Goal: Task Accomplishment & Management: Manage account settings

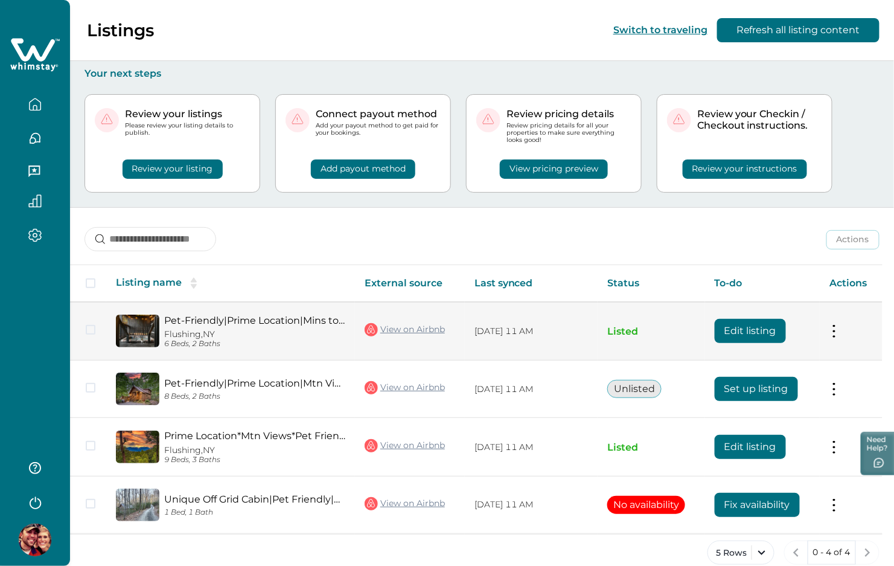
click at [756, 329] on button "Edit listing" at bounding box center [750, 331] width 71 height 24
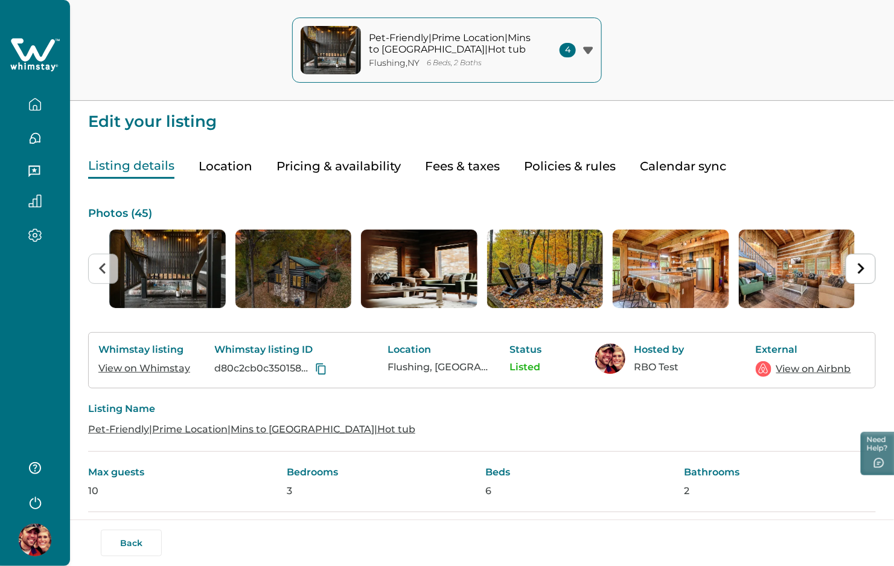
click at [472, 158] on button "Fees & taxes" at bounding box center [462, 166] width 75 height 25
type input "*"
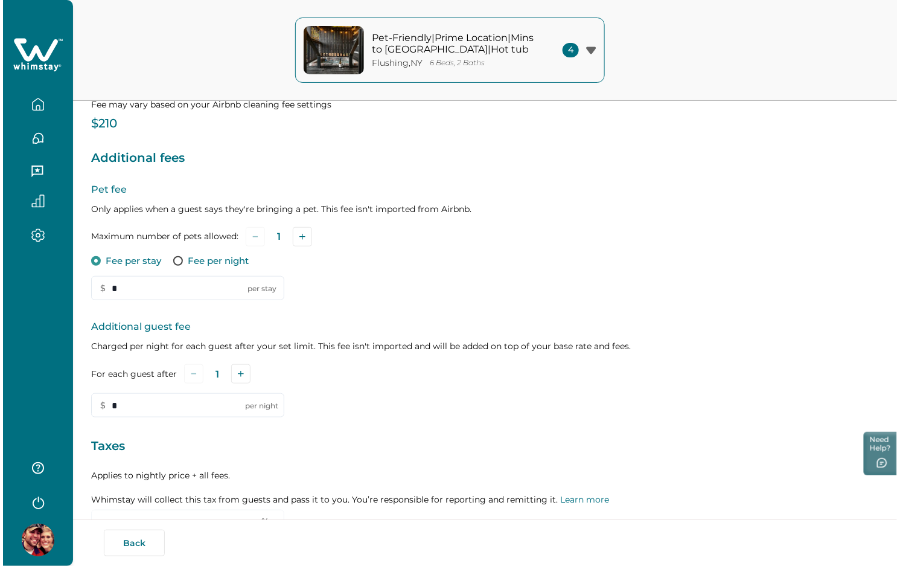
scroll to position [251, 0]
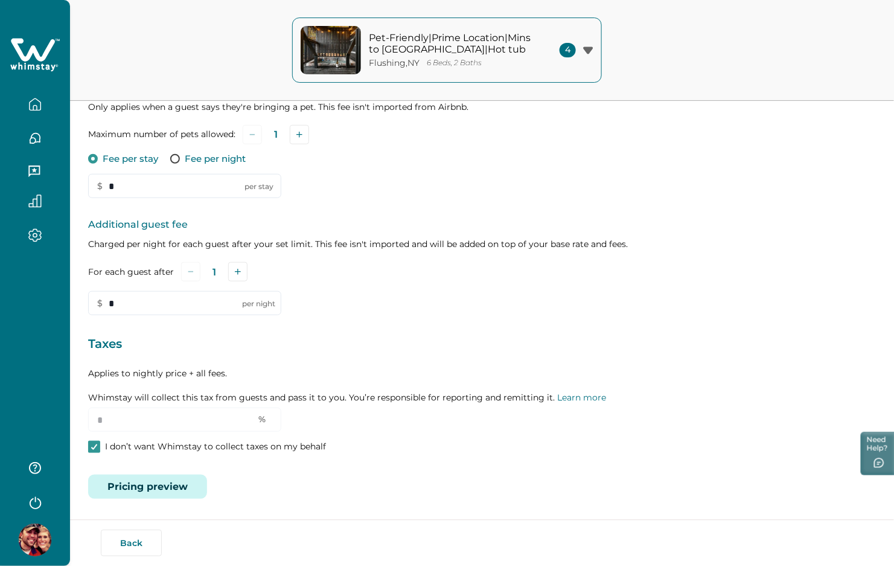
click at [151, 490] on button "Pricing preview" at bounding box center [147, 486] width 119 height 24
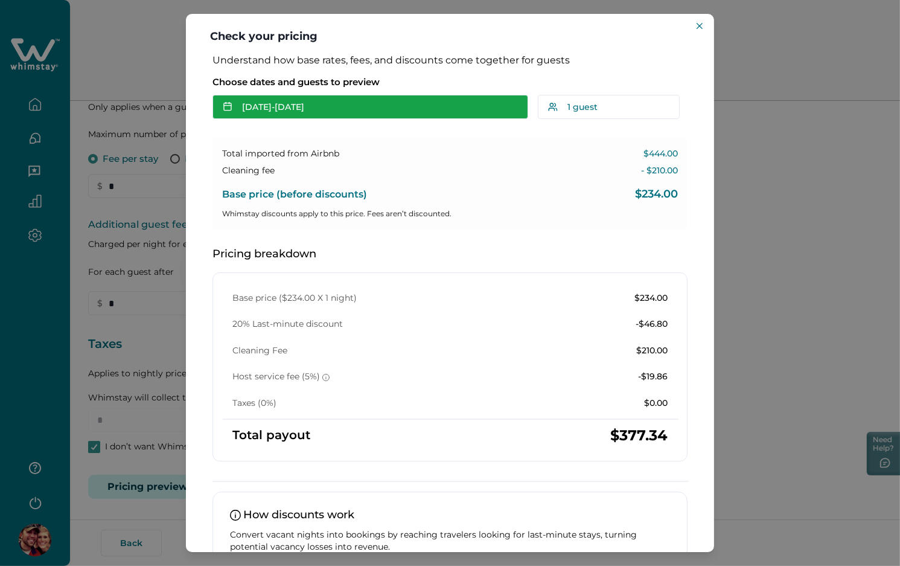
click at [308, 113] on button "[DATE] - [DATE]" at bounding box center [370, 107] width 316 height 24
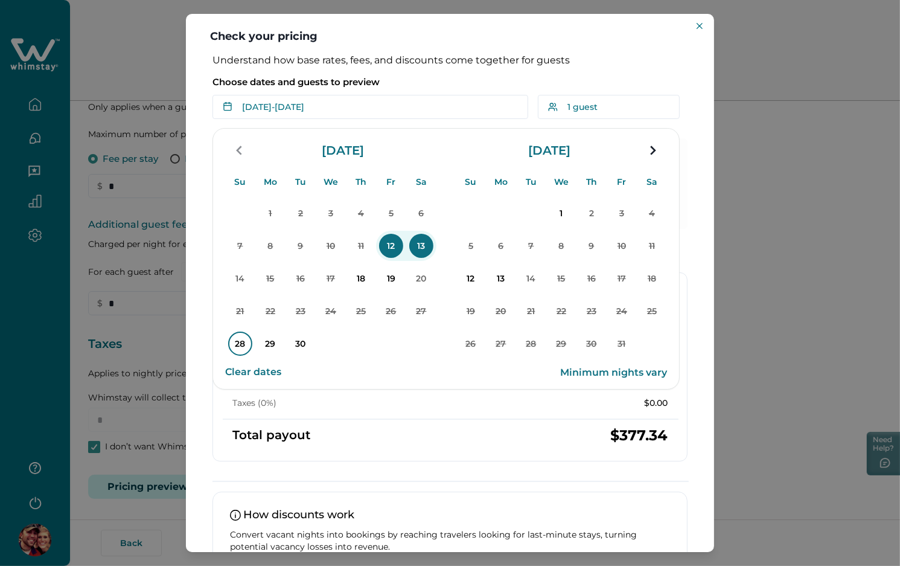
click at [234, 348] on p "28" at bounding box center [240, 343] width 24 height 24
click at [307, 343] on p "30" at bounding box center [301, 343] width 24 height 24
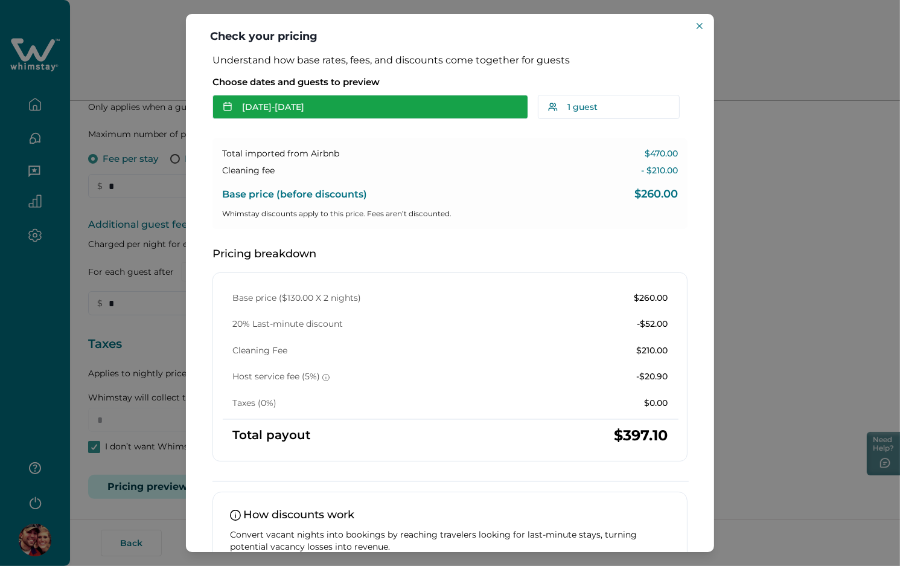
click at [392, 102] on button "[DATE] - [DATE]" at bounding box center [370, 107] width 316 height 24
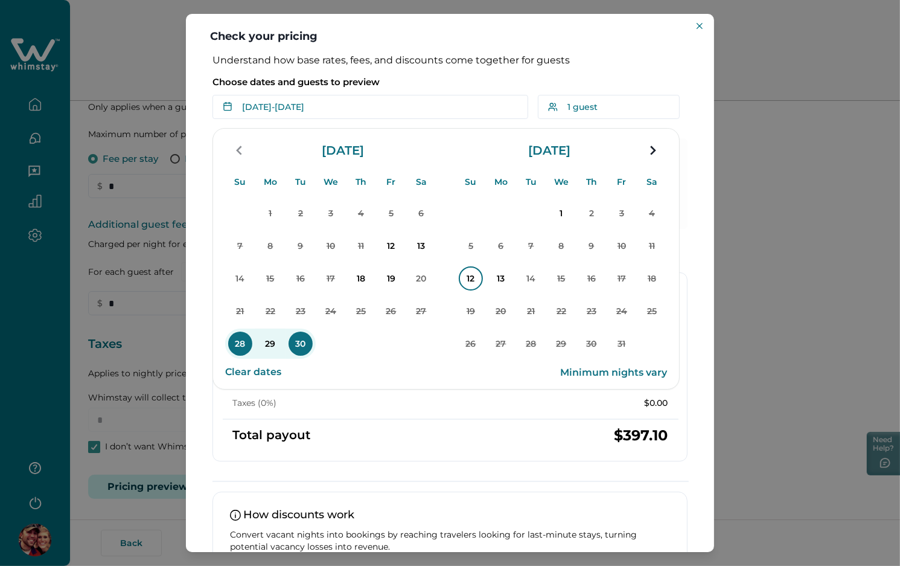
click at [470, 284] on p "12" at bounding box center [471, 278] width 24 height 24
click at [534, 278] on p "14" at bounding box center [531, 278] width 24 height 24
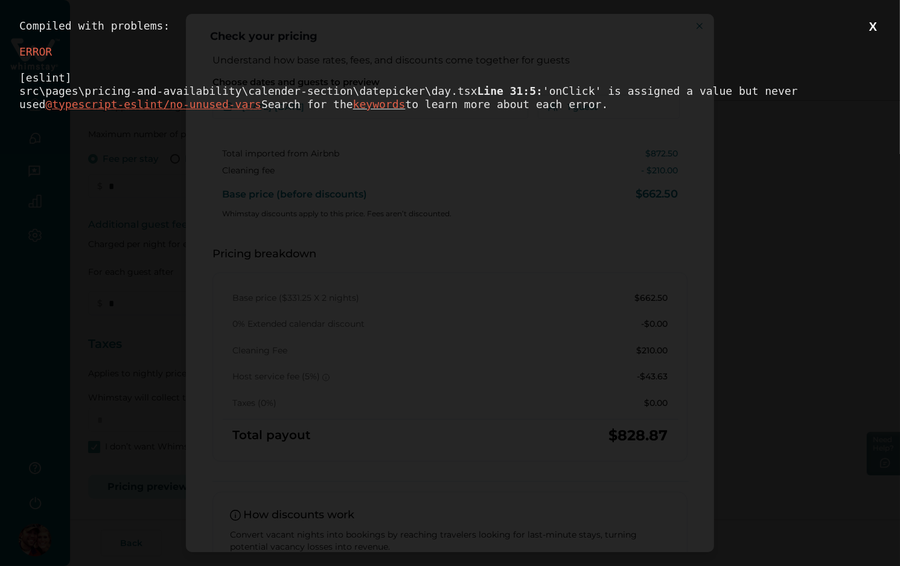
scroll to position [0, 0]
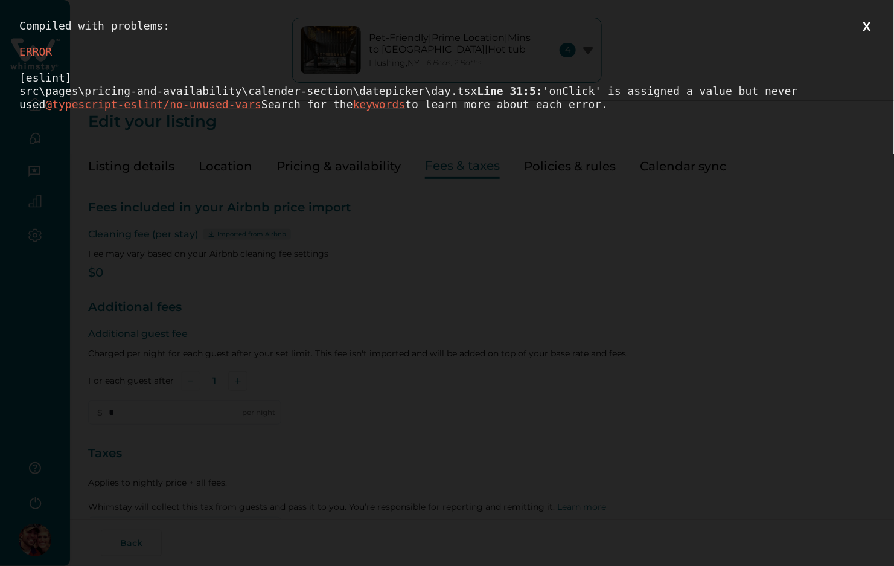
click at [872, 24] on button "X" at bounding box center [867, 26] width 15 height 15
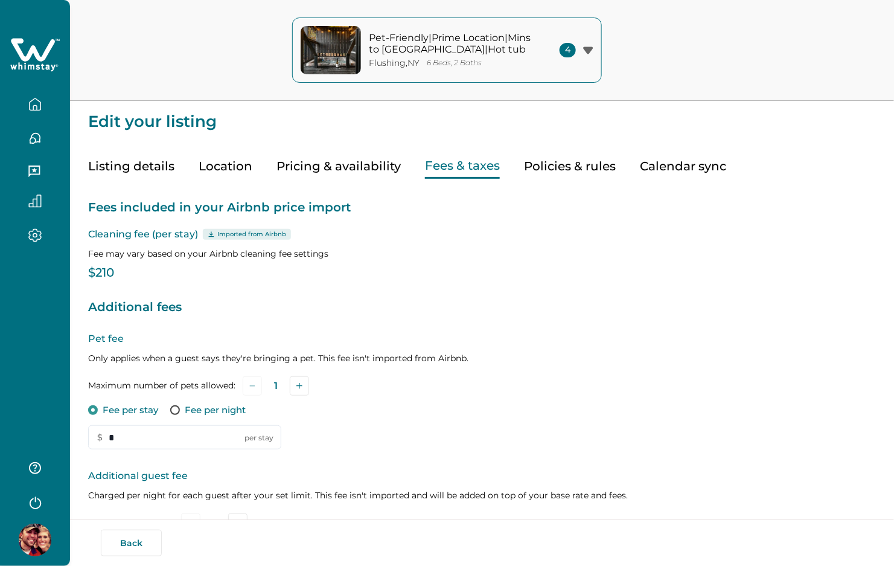
click at [875, 23] on div "Pet-Friendly|Prime Location|Mins to Pkwy|Hot tub Flushing , NY 6 Beds, 2 Baths …" at bounding box center [447, 50] width 894 height 101
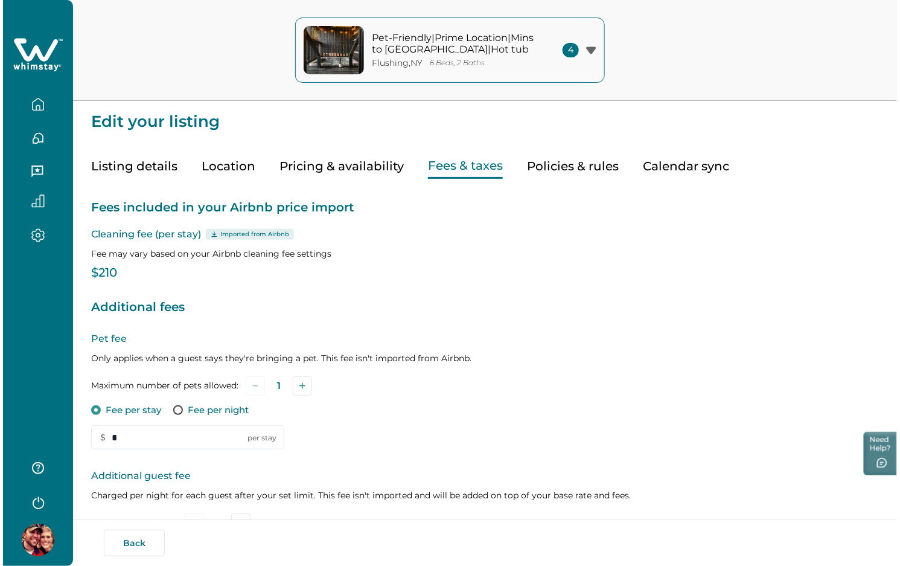
scroll to position [251, 0]
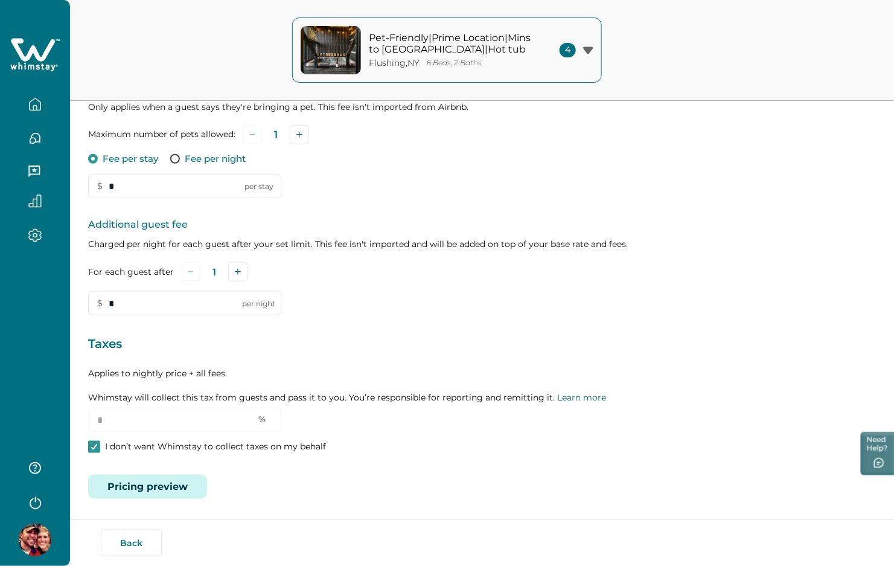
click at [187, 476] on button "Pricing preview" at bounding box center [147, 486] width 119 height 24
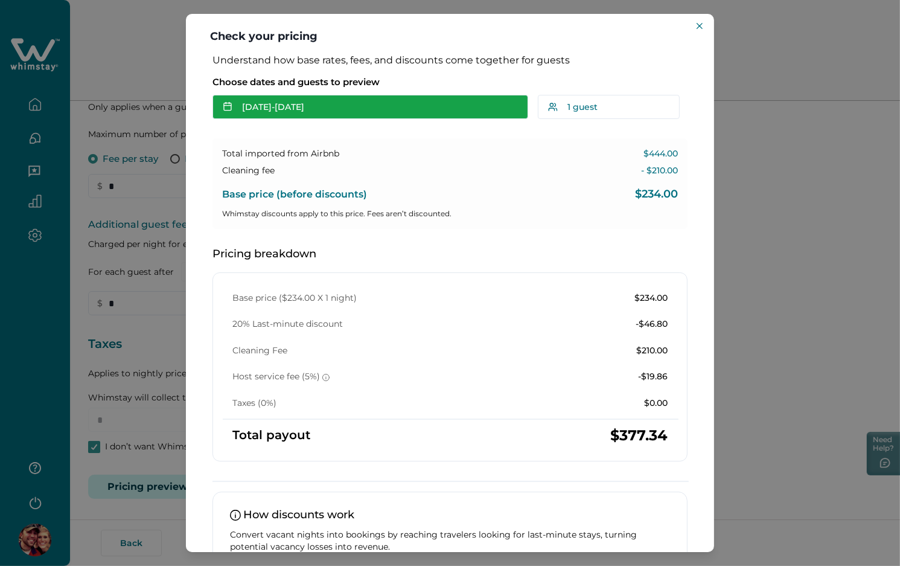
click at [354, 110] on button "[DATE] - [DATE]" at bounding box center [370, 107] width 316 height 24
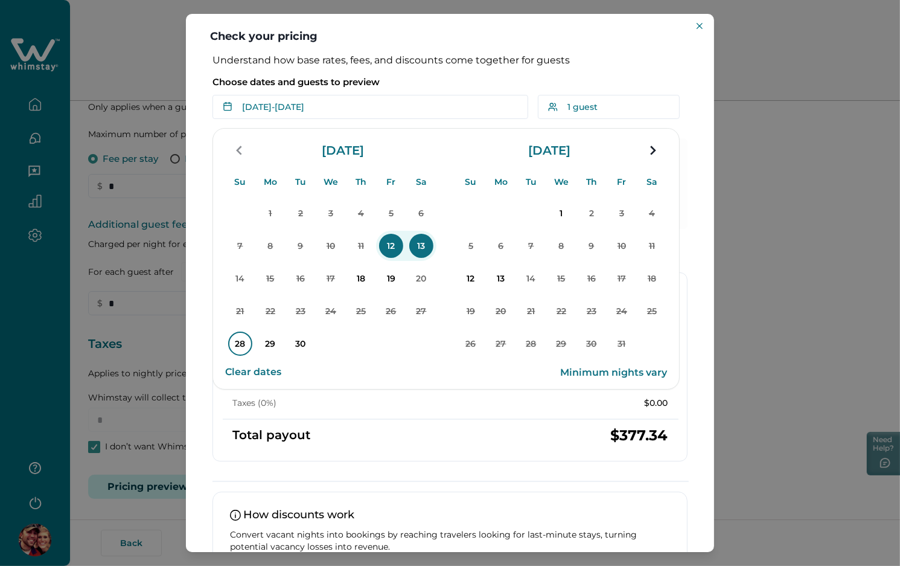
click at [239, 348] on p "28" at bounding box center [240, 343] width 24 height 24
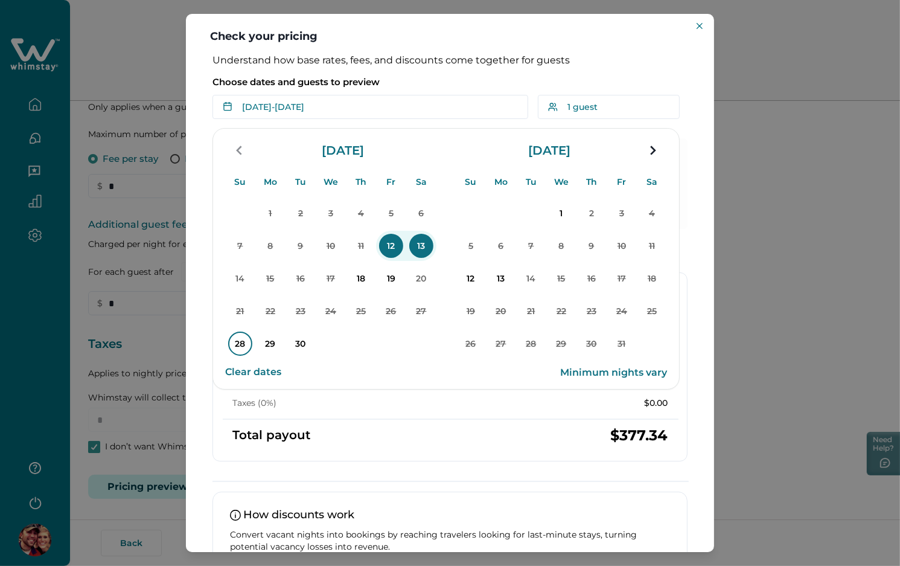
click at [239, 348] on p "28" at bounding box center [240, 343] width 24 height 24
click at [232, 345] on p "28" at bounding box center [240, 343] width 24 height 24
click at [555, 84] on p "Choose dates and guests to preview" at bounding box center [449, 82] width 475 height 12
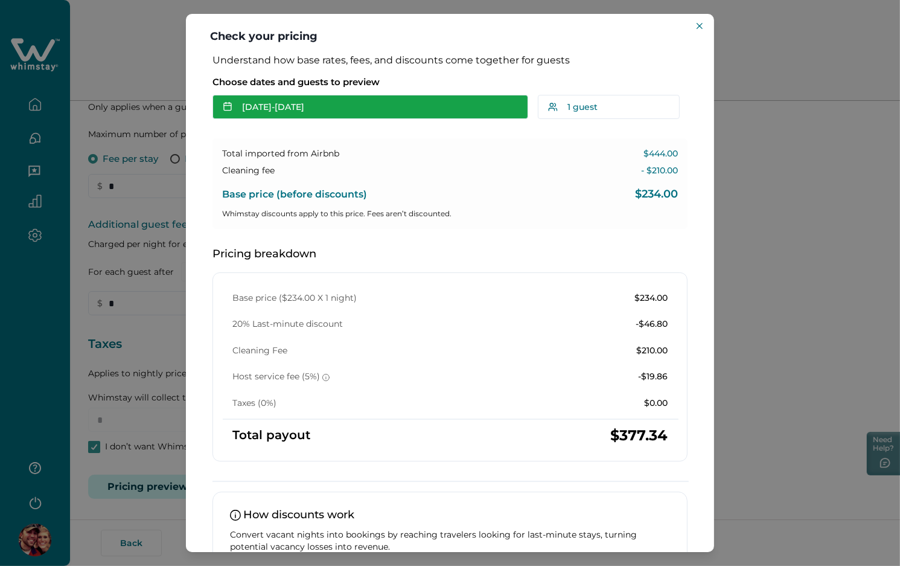
click at [334, 101] on button "[DATE] - [DATE]" at bounding box center [370, 107] width 316 height 24
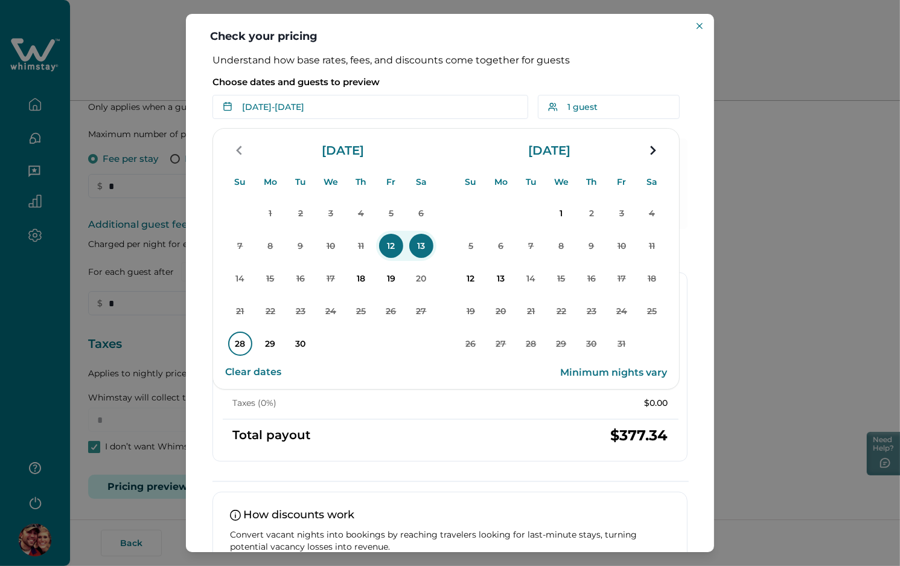
click at [239, 339] on p "28" at bounding box center [240, 343] width 24 height 24
click at [305, 346] on p "30" at bounding box center [301, 343] width 24 height 24
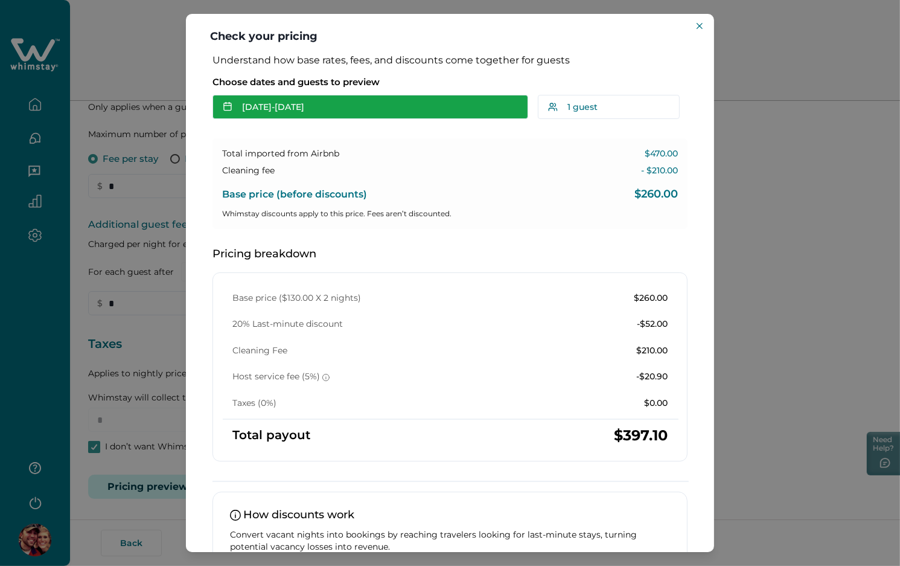
click at [344, 104] on button "[DATE] - [DATE]" at bounding box center [370, 107] width 316 height 24
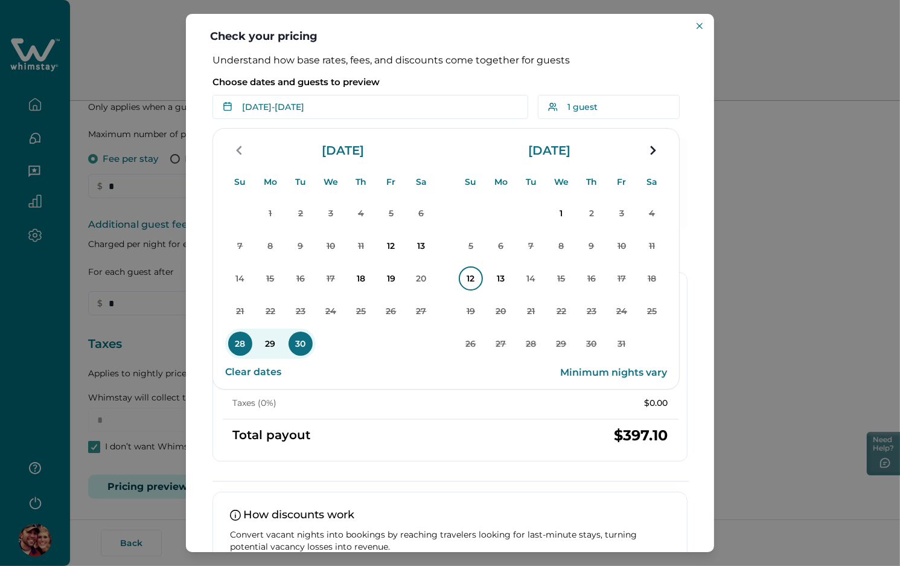
click at [476, 285] on p "12" at bounding box center [471, 278] width 24 height 24
click at [537, 283] on p "14" at bounding box center [531, 278] width 24 height 24
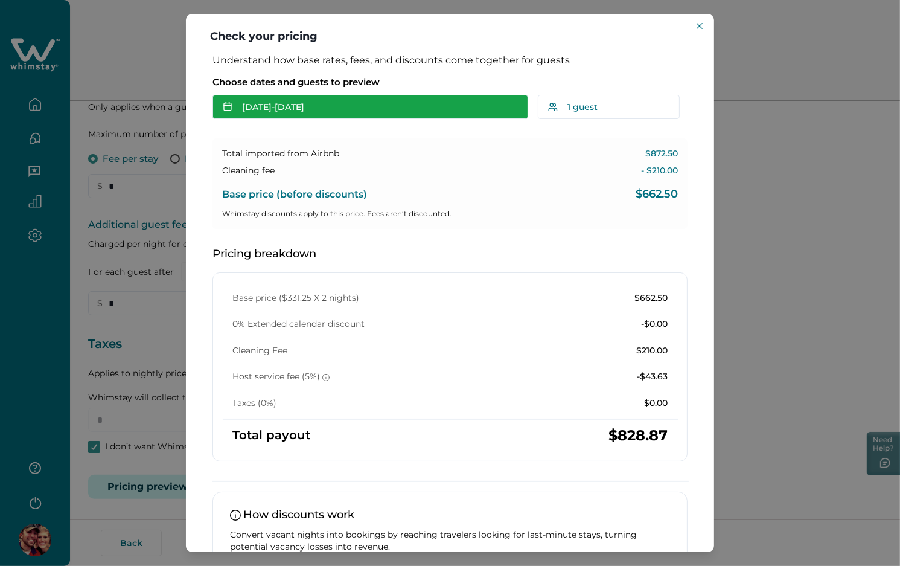
click at [348, 107] on button "Oct 12 - Oct 14" at bounding box center [370, 107] width 316 height 24
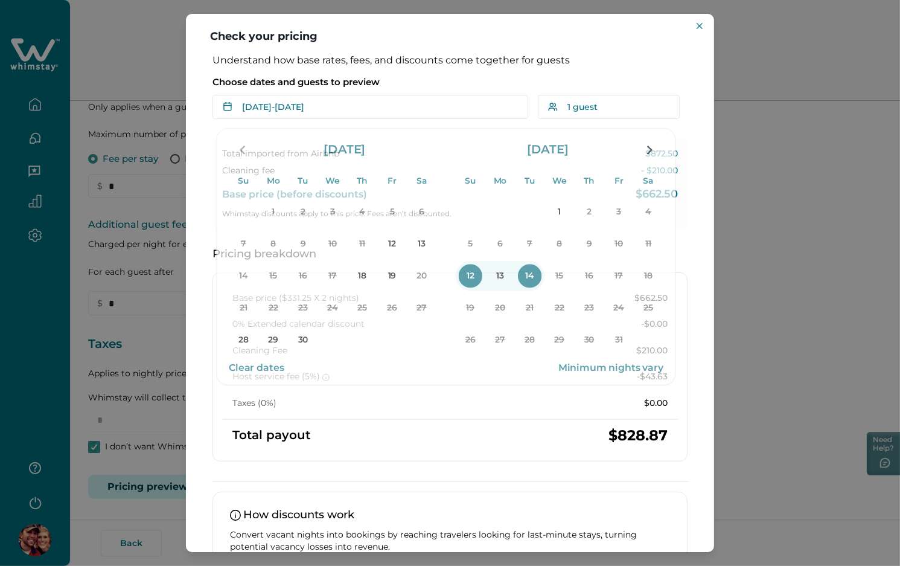
click at [448, 89] on div "Choose dates and guests to preview Oct 12 - Oct 14 Su Mo Tu We Th Fr Sa Su Mo T…" at bounding box center [449, 95] width 475 height 48
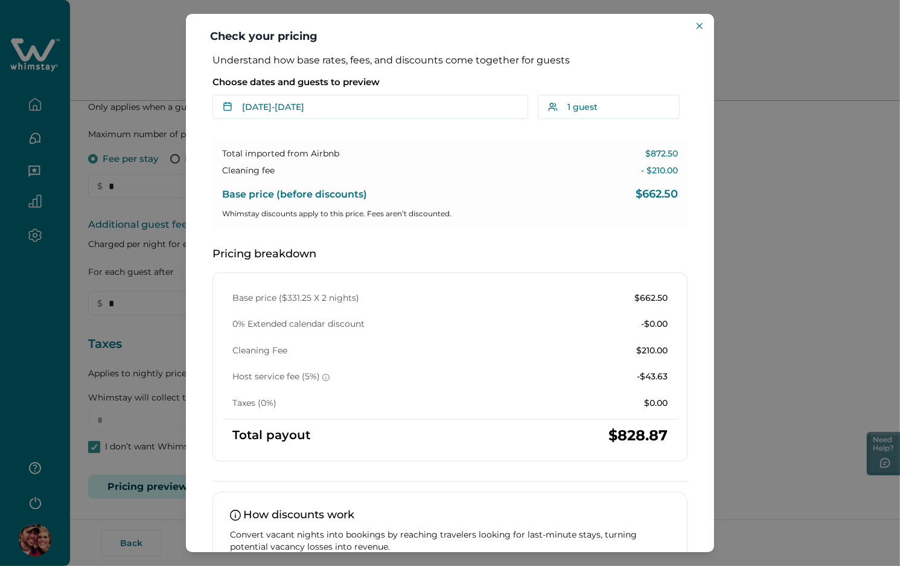
click at [356, 121] on div "Understand how base rates, fees, and discounts come together for guests Choose …" at bounding box center [449, 349] width 499 height 590
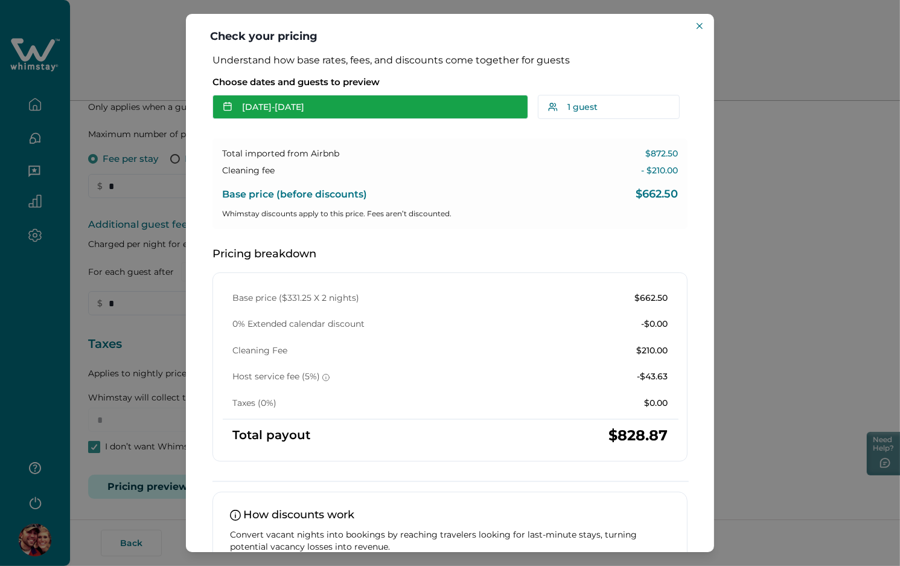
click at [337, 109] on button "Oct 12 - Oct 14" at bounding box center [370, 107] width 316 height 24
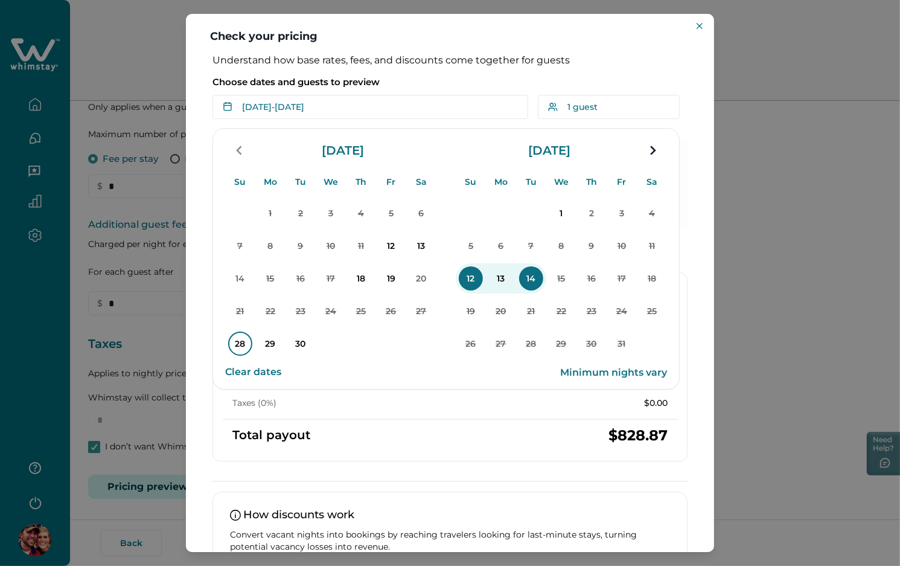
click at [240, 335] on p "28" at bounding box center [240, 343] width 24 height 24
click at [296, 345] on p "30" at bounding box center [301, 343] width 24 height 24
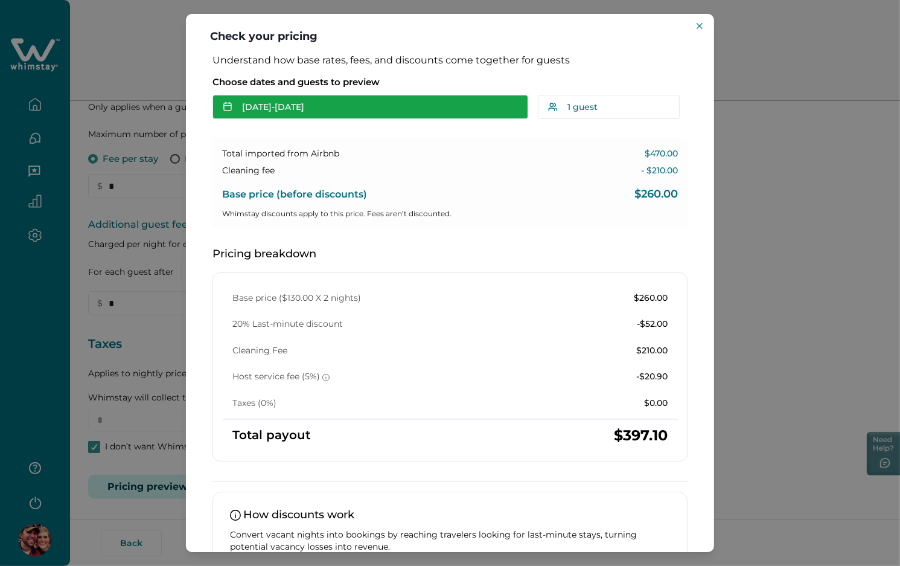
click at [350, 109] on button "[DATE] - [DATE]" at bounding box center [370, 107] width 316 height 24
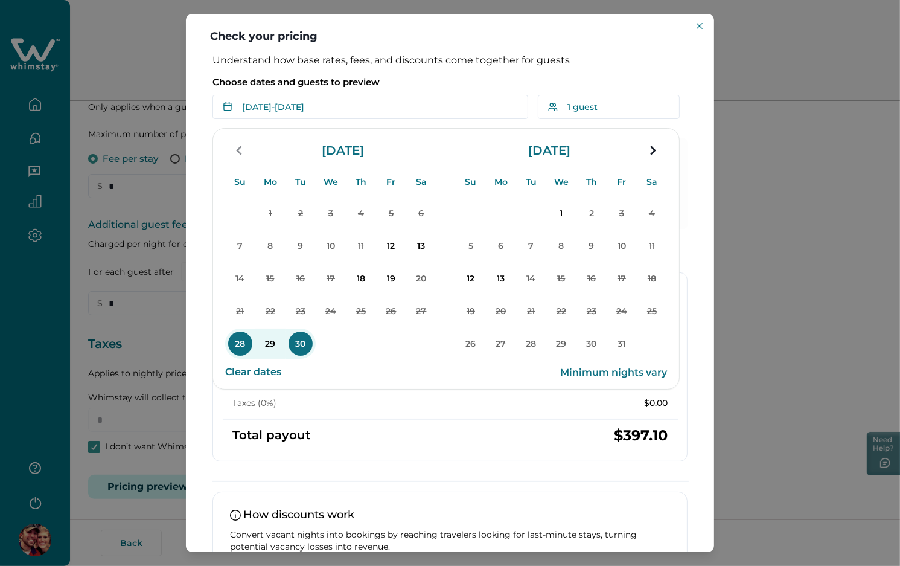
click at [413, 80] on p "Choose dates and guests to preview" at bounding box center [449, 82] width 475 height 12
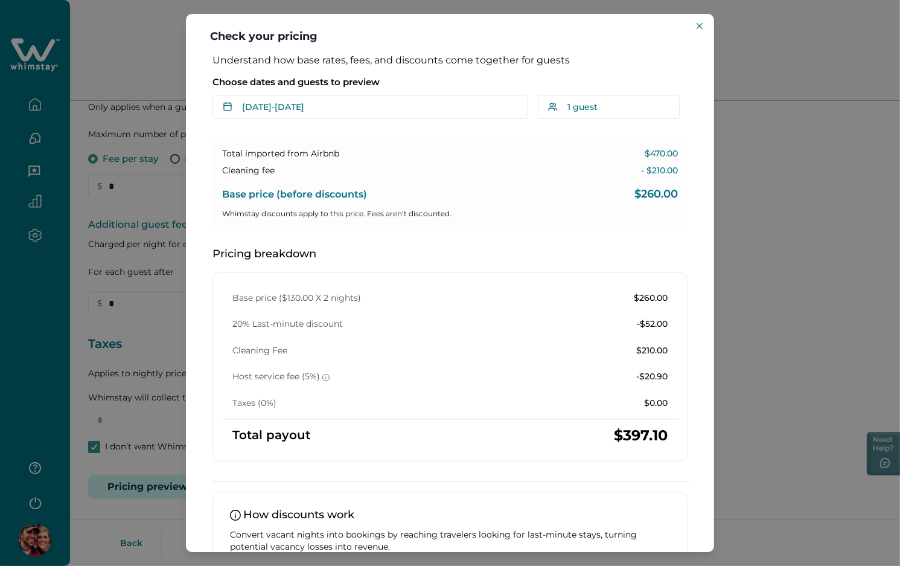
click at [287, 93] on div "Choose dates and guests to preview Sep 28 - Sep 30 Su Mo Tu We Th Fr Sa Su Mo T…" at bounding box center [449, 95] width 475 height 48
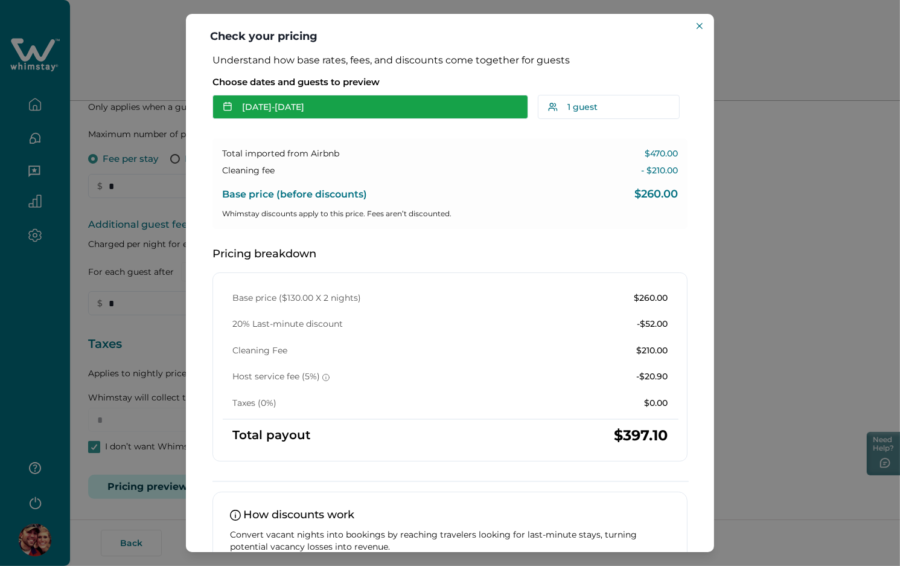
click at [310, 106] on button "[DATE] - [DATE]" at bounding box center [370, 107] width 316 height 24
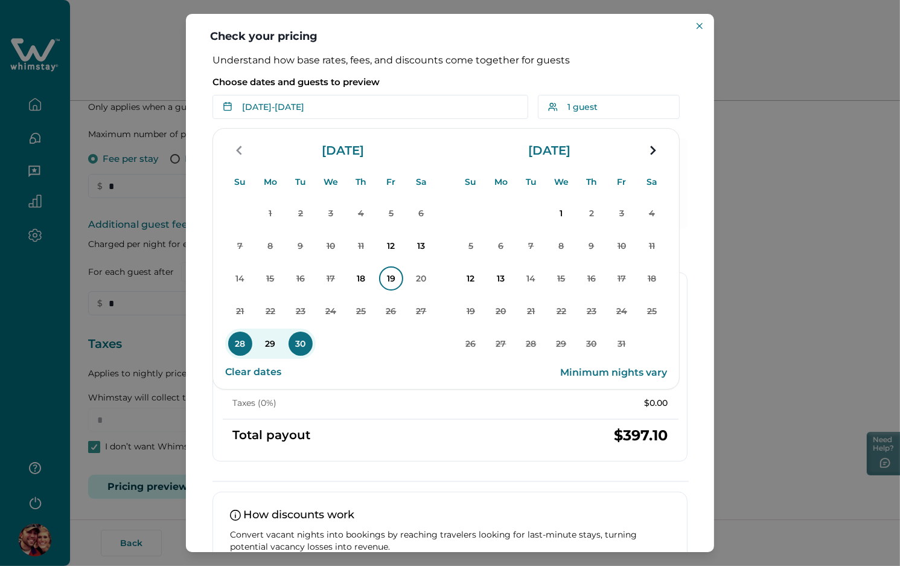
drag, startPoint x: 367, startPoint y: 269, endPoint x: 391, endPoint y: 276, distance: 25.2
click at [366, 270] on p "18" at bounding box center [361, 278] width 24 height 24
click at [421, 278] on p "20" at bounding box center [421, 278] width 24 height 24
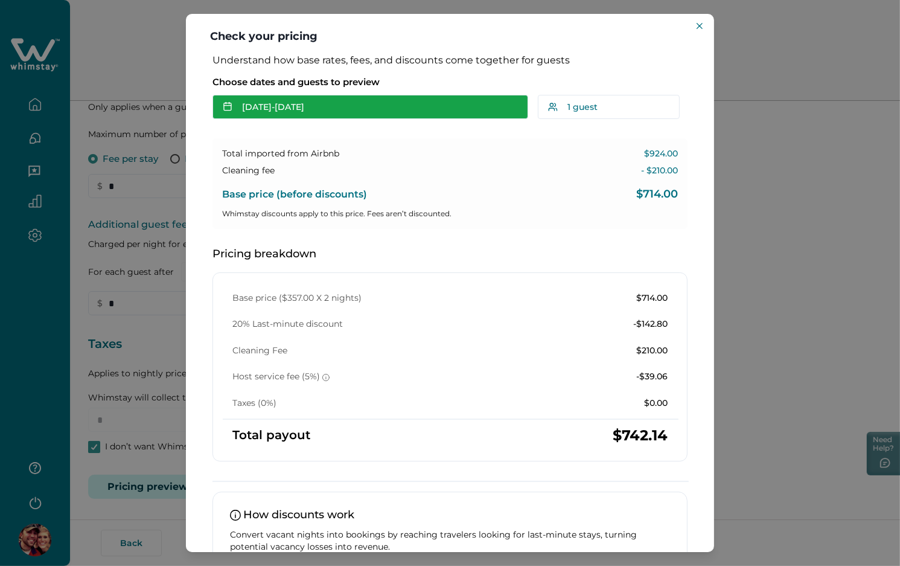
click at [380, 106] on button "Sep 18 - Sep 20" at bounding box center [370, 107] width 316 height 24
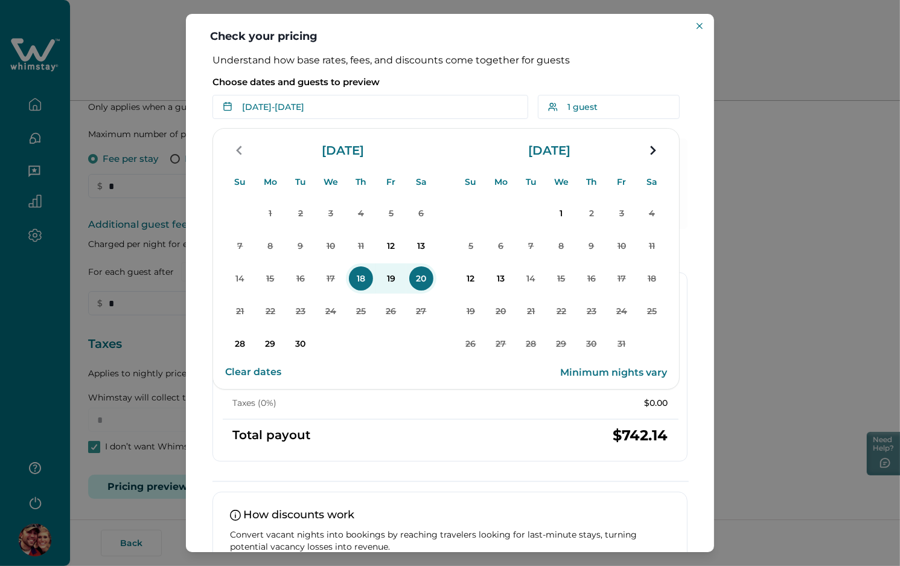
click at [429, 71] on div "Choose dates and guests to preview Sep 18 - Sep 20 Su Mo Tu We Th Fr Sa Su Mo T…" at bounding box center [449, 95] width 475 height 48
